Goal: Transaction & Acquisition: Subscribe to service/newsletter

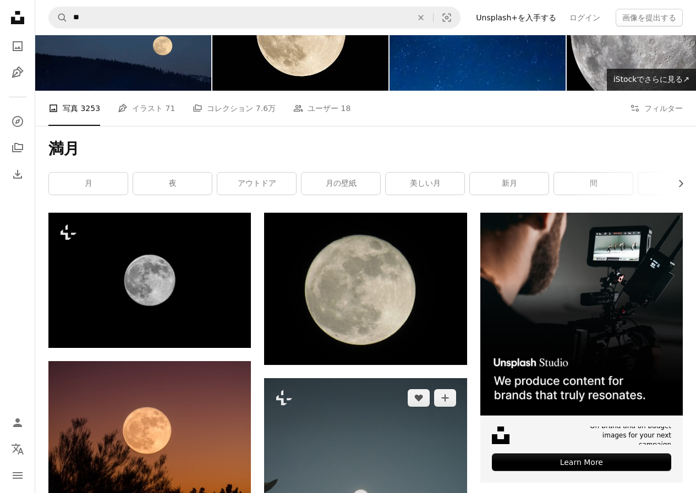
scroll to position [220, 0]
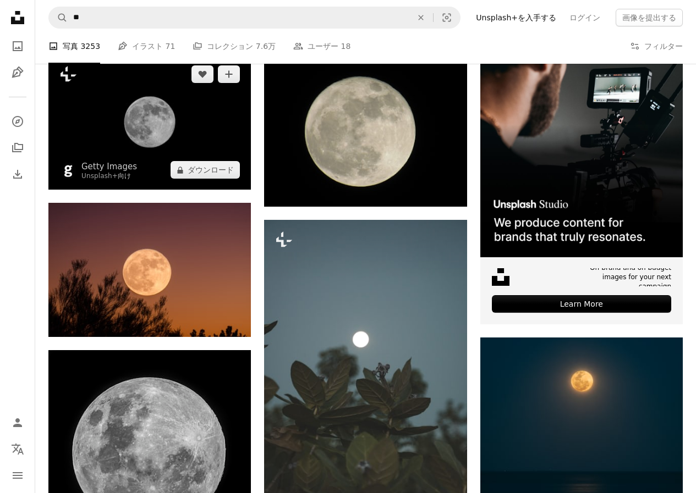
click at [198, 158] on img at bounding box center [149, 121] width 202 height 135
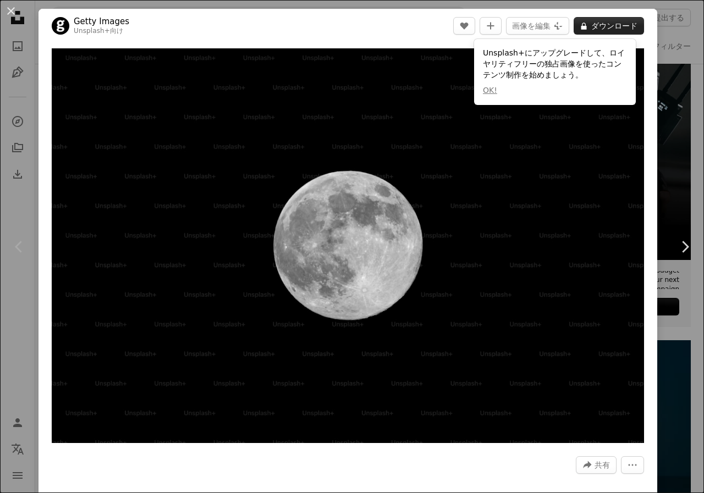
click at [632, 27] on button "A lock ダウンロード" at bounding box center [609, 26] width 70 height 18
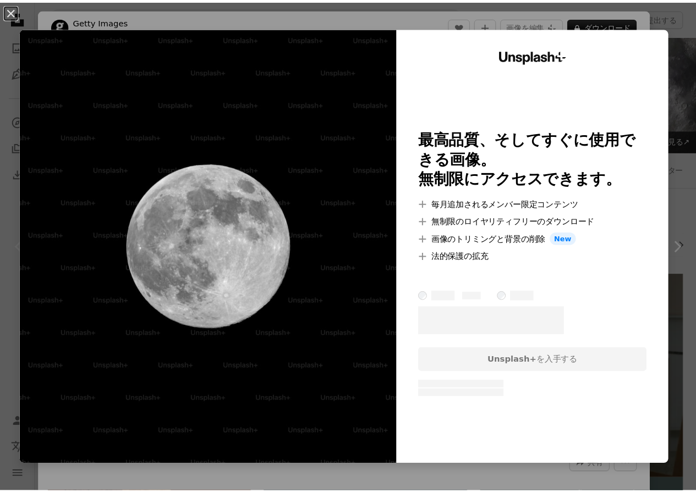
scroll to position [220, 0]
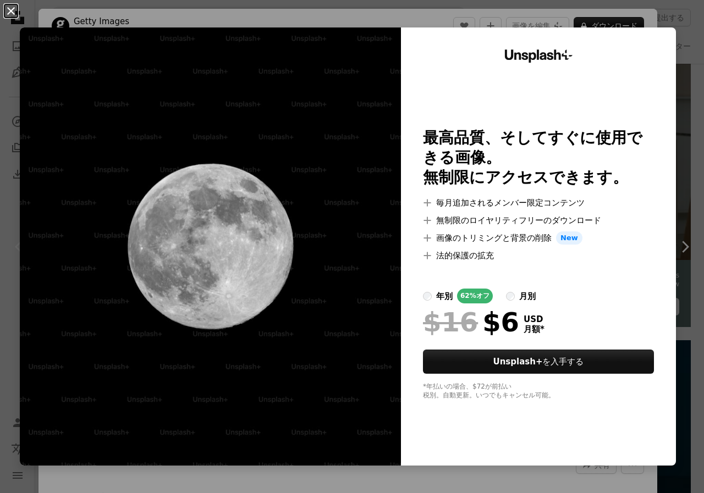
click at [7, 5] on button "An X shape" at bounding box center [10, 10] width 13 height 13
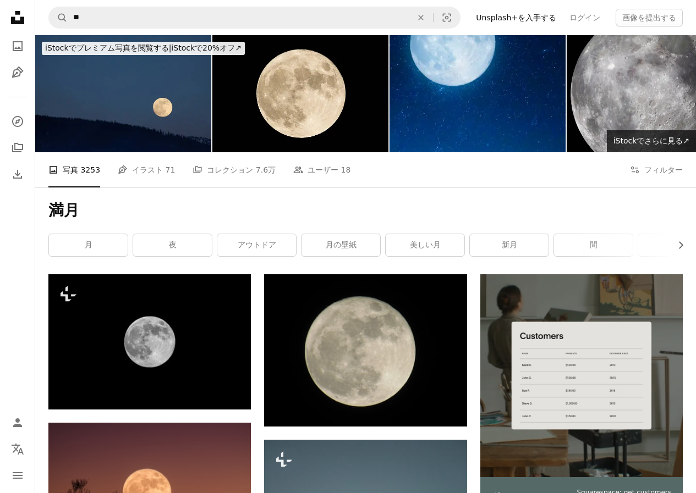
click at [515, 18] on link "Unsplash+を入手する" at bounding box center [515, 18] width 93 height 18
